Goal: Find specific page/section

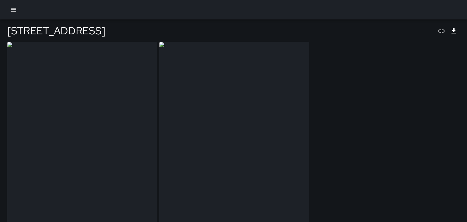
click at [12, 10] on icon "button" at bounding box center [13, 9] width 7 height 7
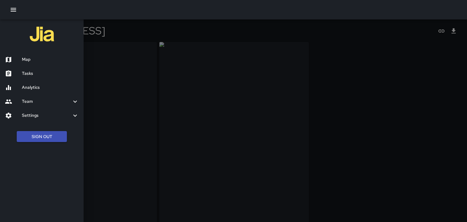
click at [18, 60] on div at bounding box center [13, 59] width 17 height 7
